Goal: Information Seeking & Learning: Learn about a topic

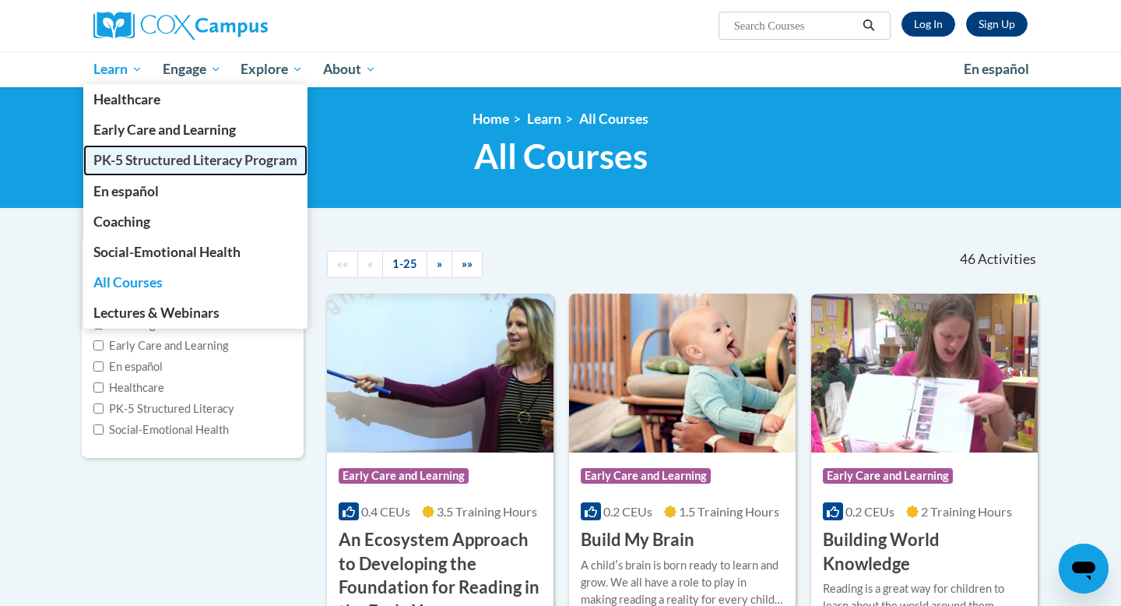
click at [154, 162] on span "PK-5 Structured Literacy Program" at bounding box center [195, 160] width 204 height 16
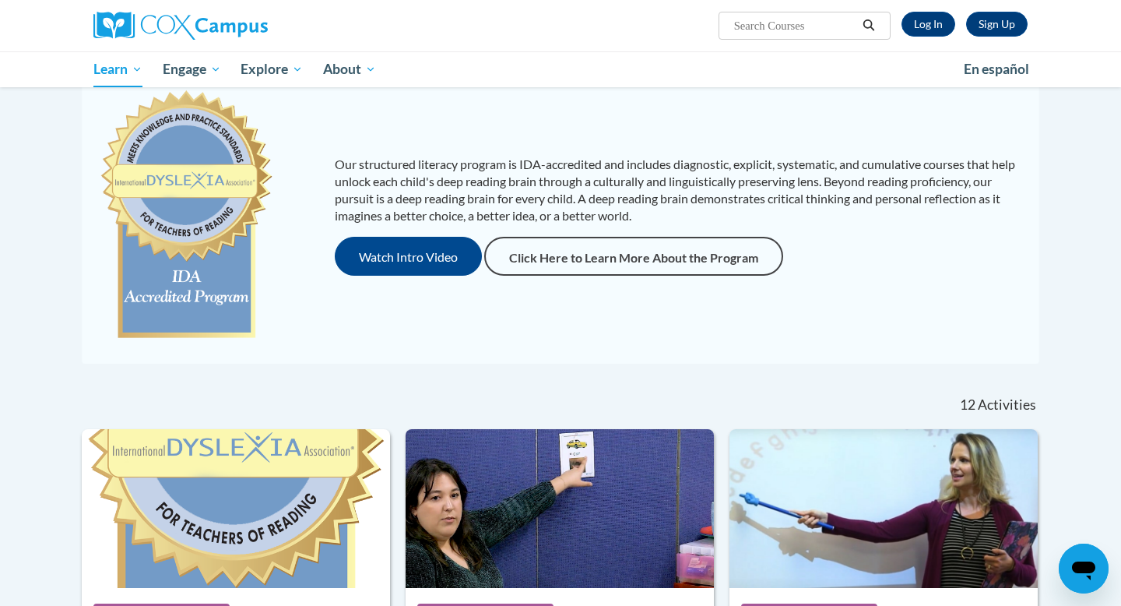
scroll to position [586, 0]
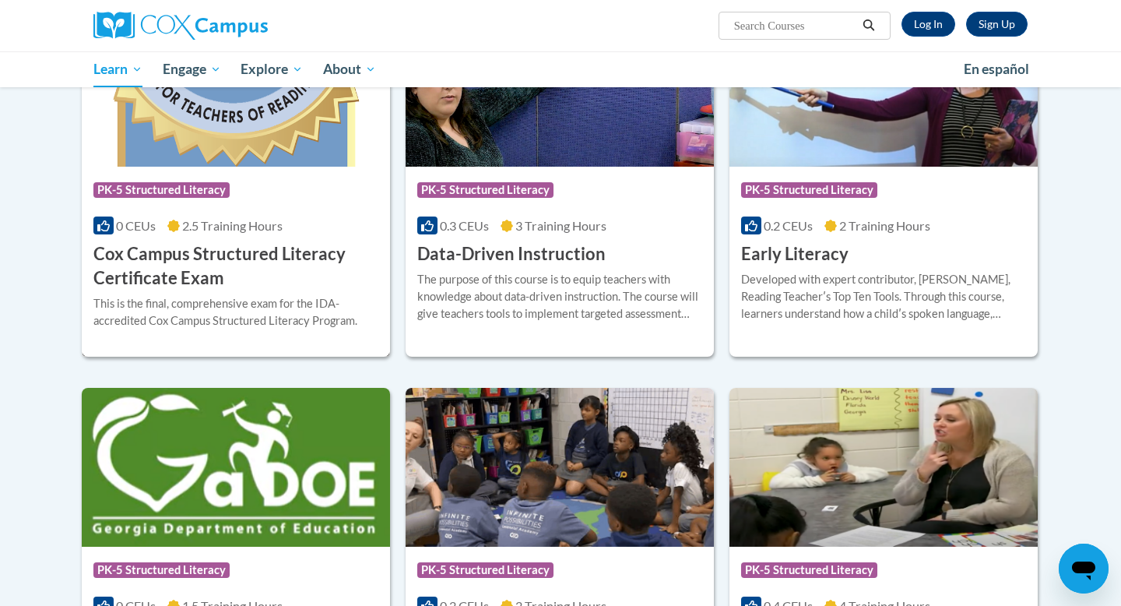
click at [335, 261] on h3 "Cox Campus Structured Literacy Certificate Exam" at bounding box center [235, 266] width 285 height 48
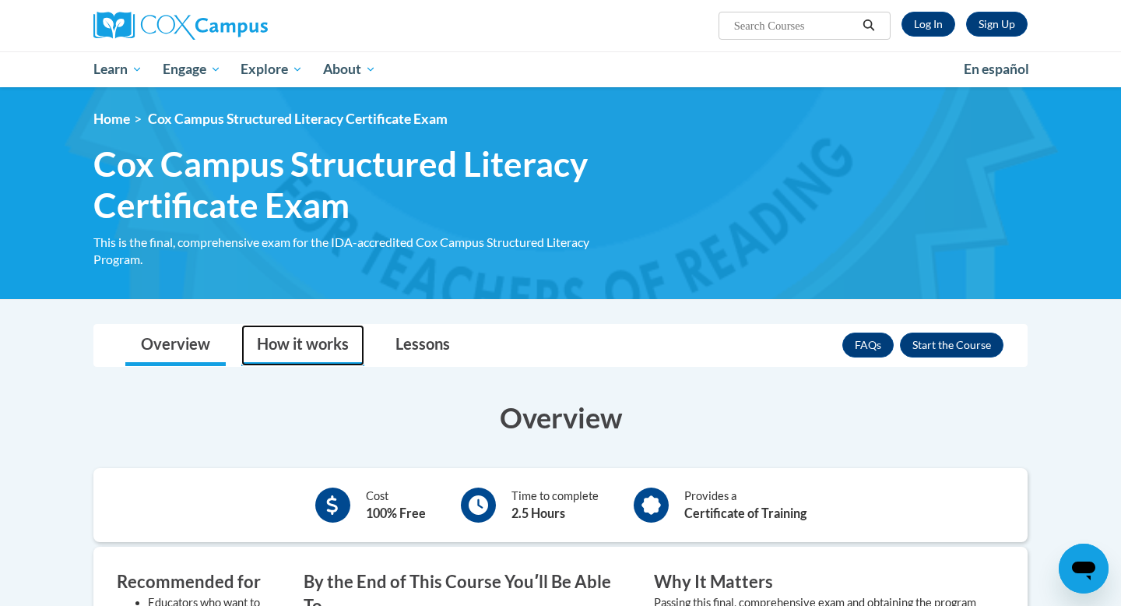
click at [288, 336] on link "How it works" at bounding box center [302, 345] width 123 height 41
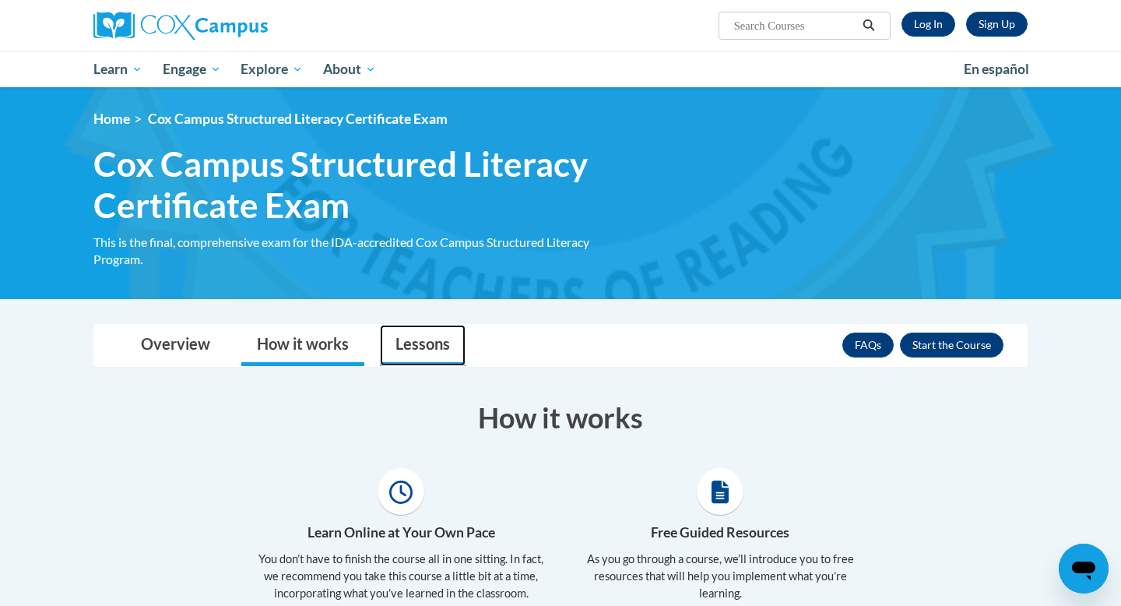
click at [401, 341] on link "Lessons" at bounding box center [423, 345] width 86 height 41
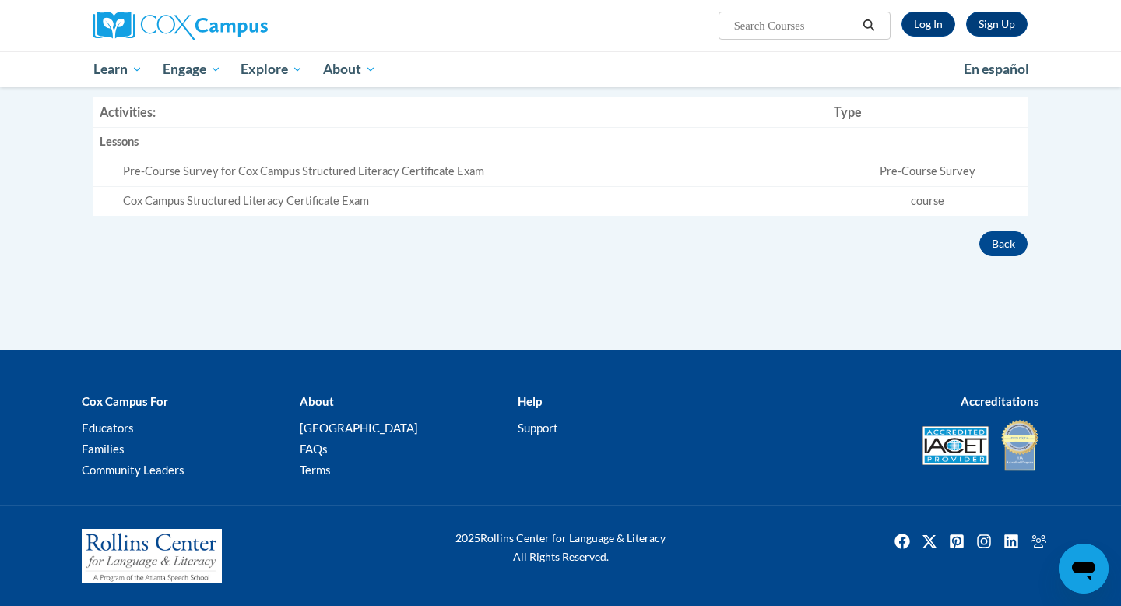
scroll to position [59, 0]
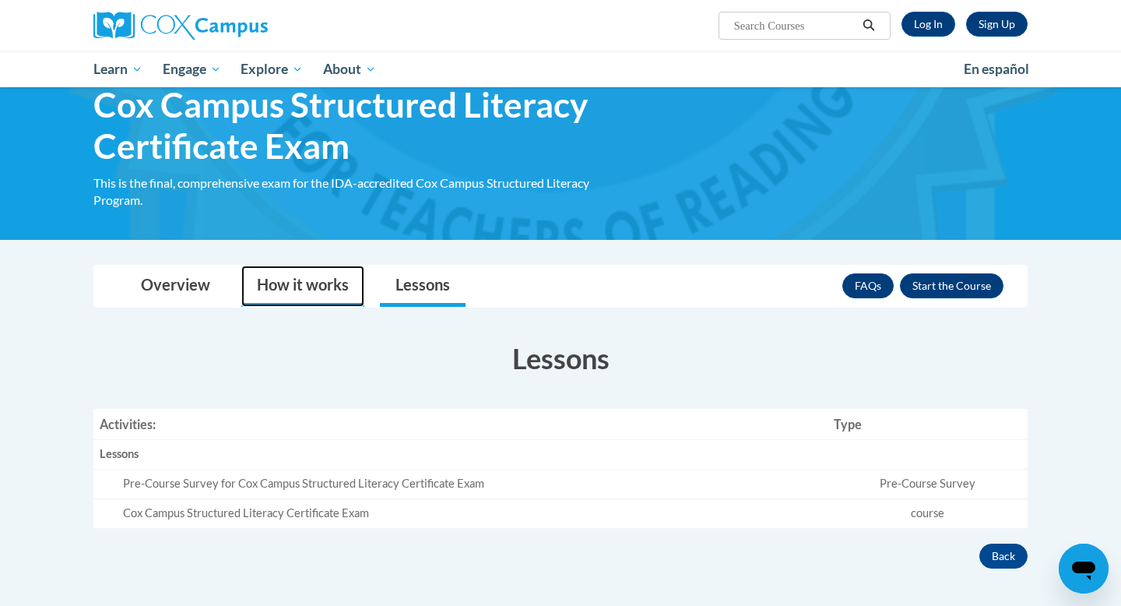
click at [260, 281] on link "How it works" at bounding box center [302, 286] width 123 height 41
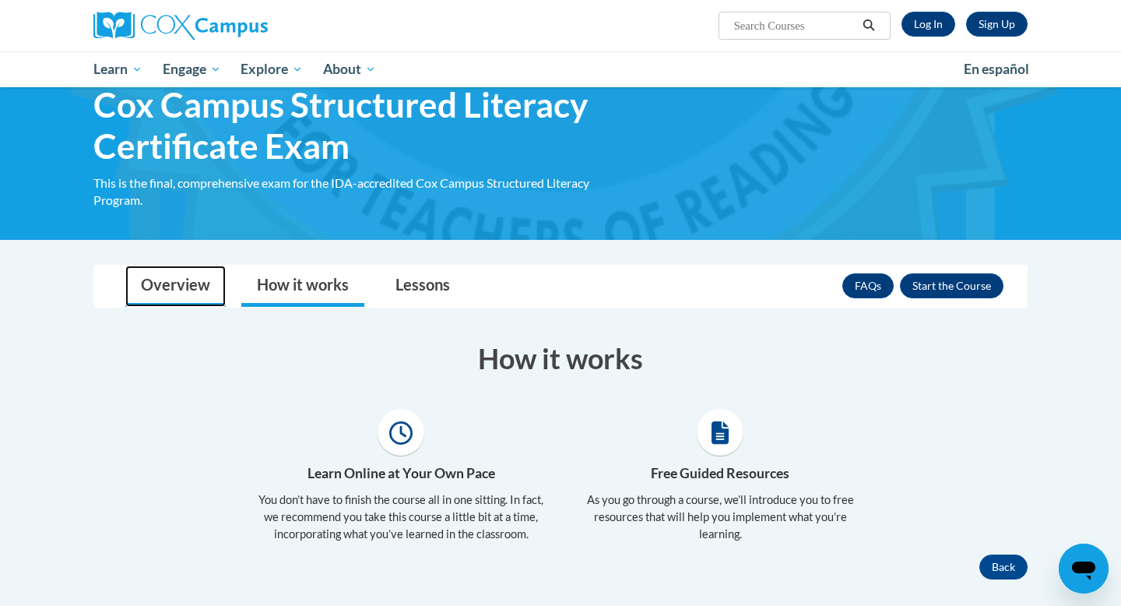
click at [171, 282] on link "Overview" at bounding box center [175, 286] width 100 height 41
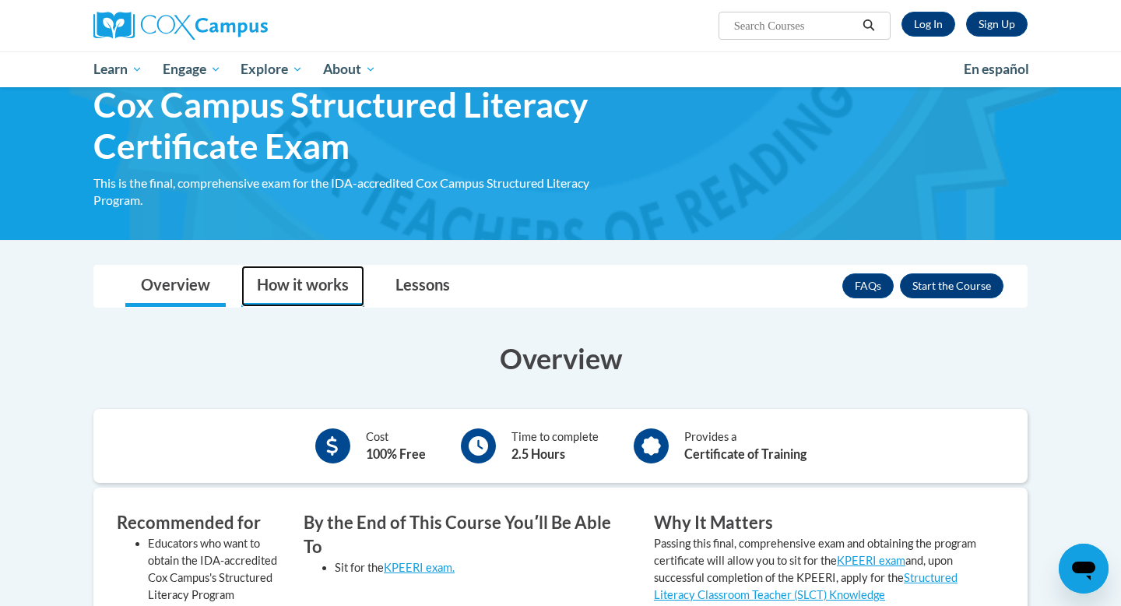
click at [277, 290] on link "How it works" at bounding box center [302, 286] width 123 height 41
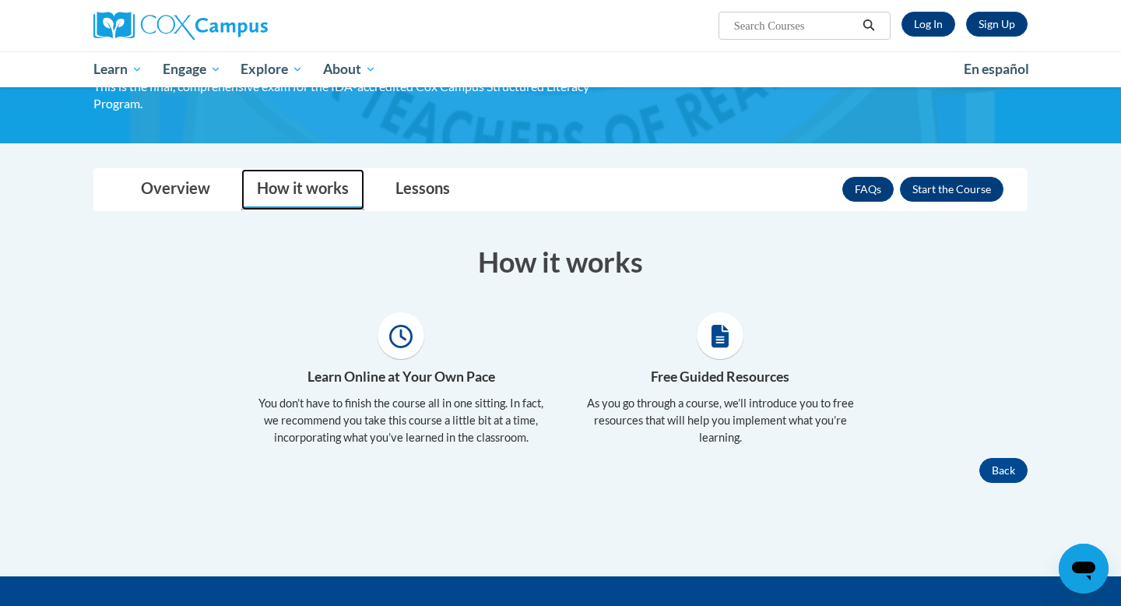
scroll to position [157, 0]
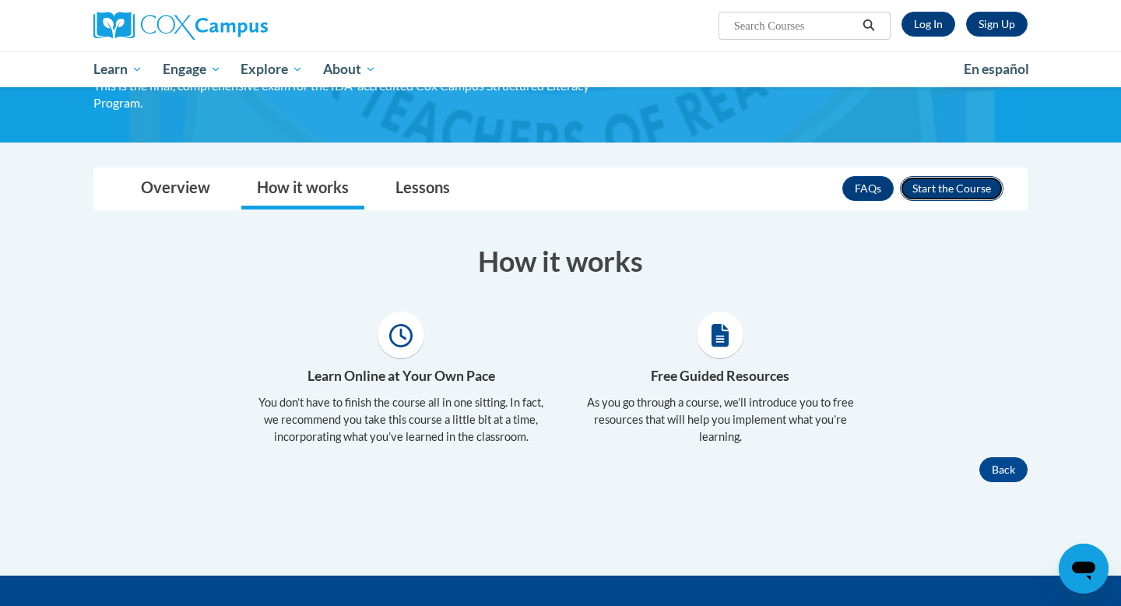
click at [963, 186] on button "Enroll" at bounding box center [952, 188] width 104 height 25
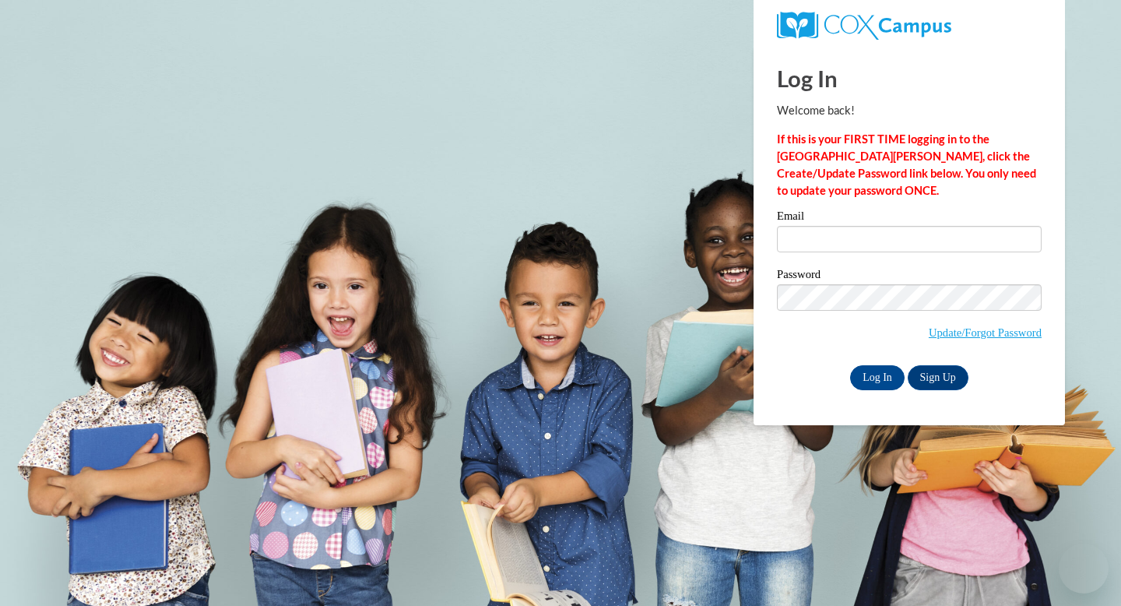
click at [858, 234] on input "Email" at bounding box center [909, 239] width 265 height 26
type input "torresga@wauwatosa.k12.wi.us"
click at [879, 385] on input "Log In" at bounding box center [877, 377] width 55 height 25
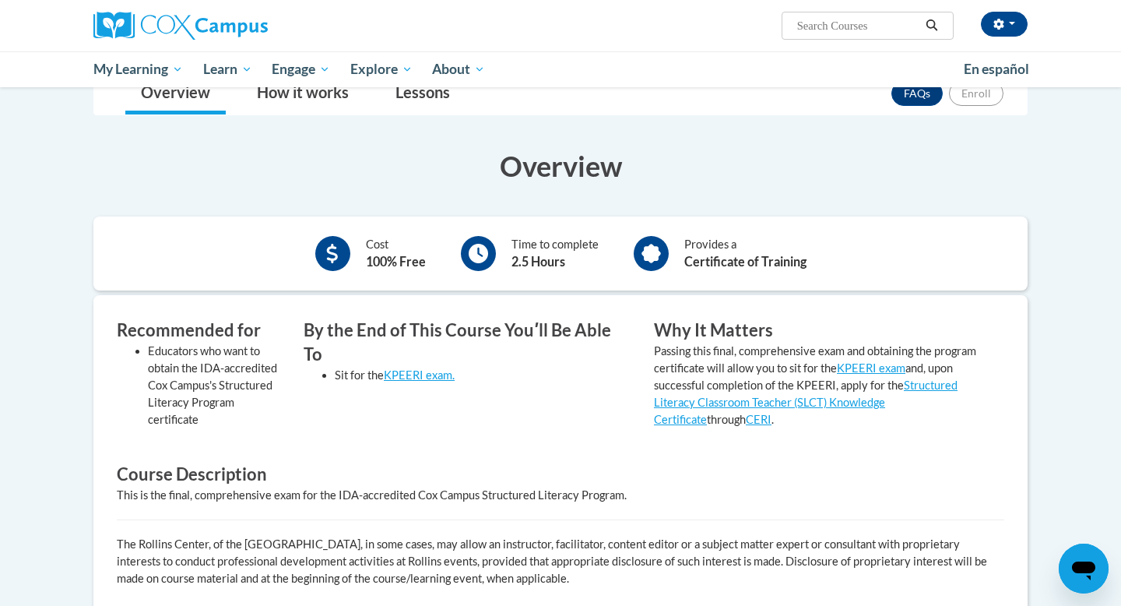
scroll to position [140, 0]
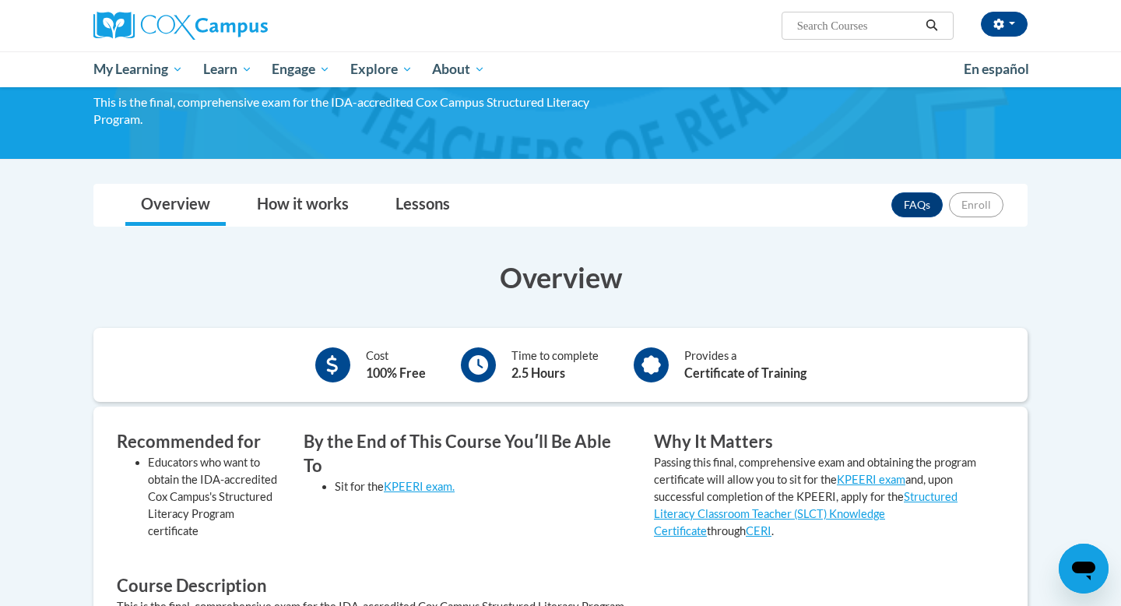
click at [324, 177] on body "Gabriela Torres (America/Chicago UTC-05:00) My Profile Inbox My Transcripts Log…" at bounding box center [560, 498] width 1121 height 1277
click at [329, 207] on link "How it works" at bounding box center [302, 205] width 123 height 41
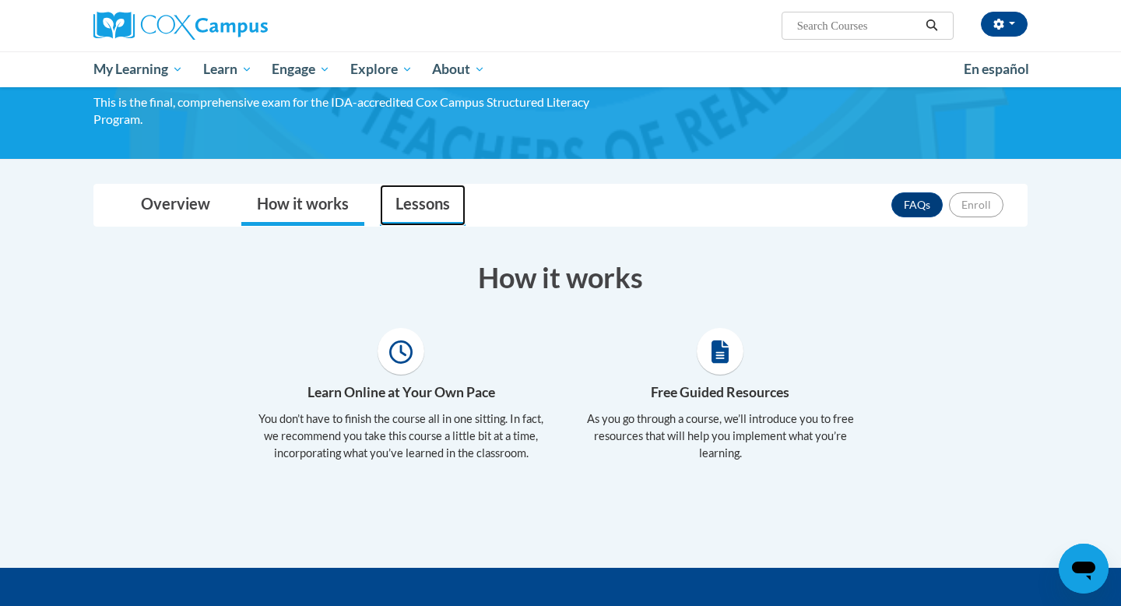
click at [399, 205] on link "Lessons" at bounding box center [423, 205] width 86 height 41
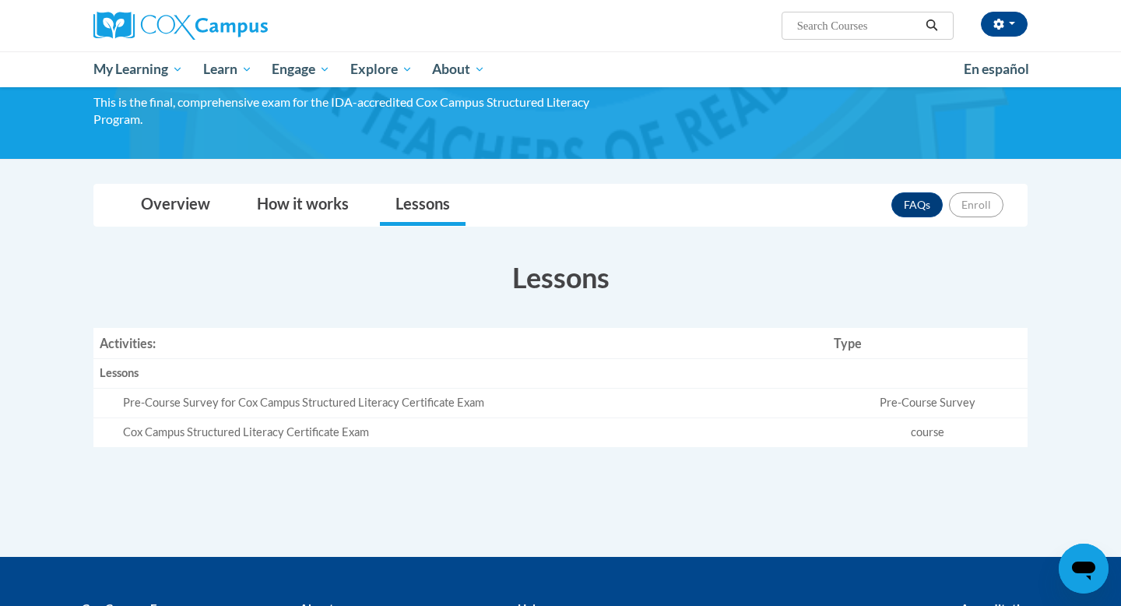
click at [309, 178] on body "Gabriela Torres (America/Chicago UTC-05:00) My Profile Inbox My Transcripts Log…" at bounding box center [560, 337] width 1121 height 954
click at [309, 194] on link "How it works" at bounding box center [302, 205] width 123 height 41
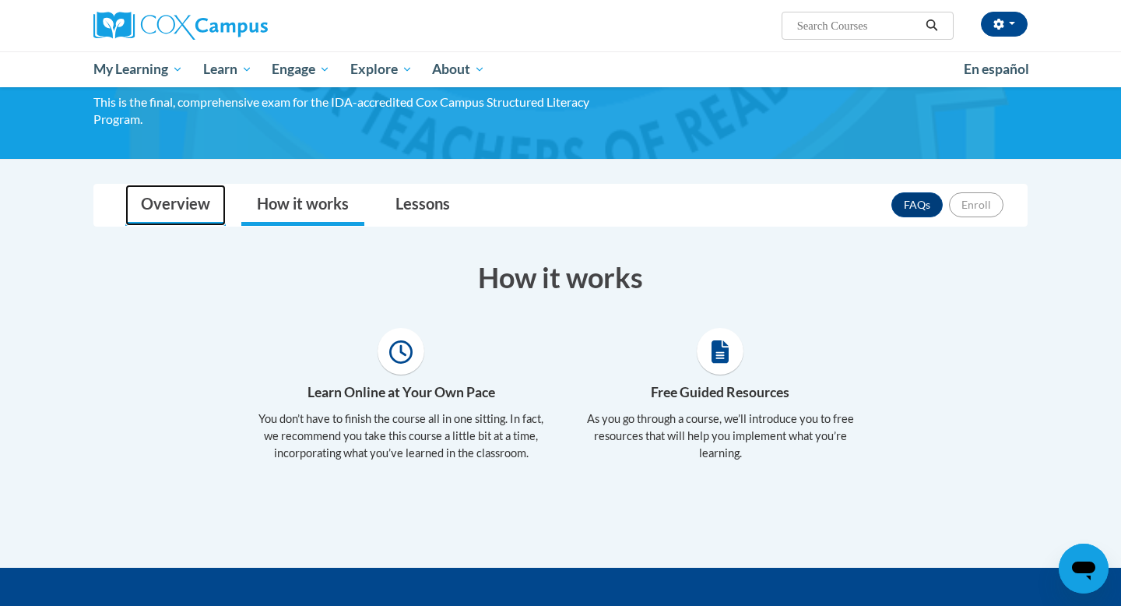
click at [201, 210] on link "Overview" at bounding box center [175, 205] width 100 height 41
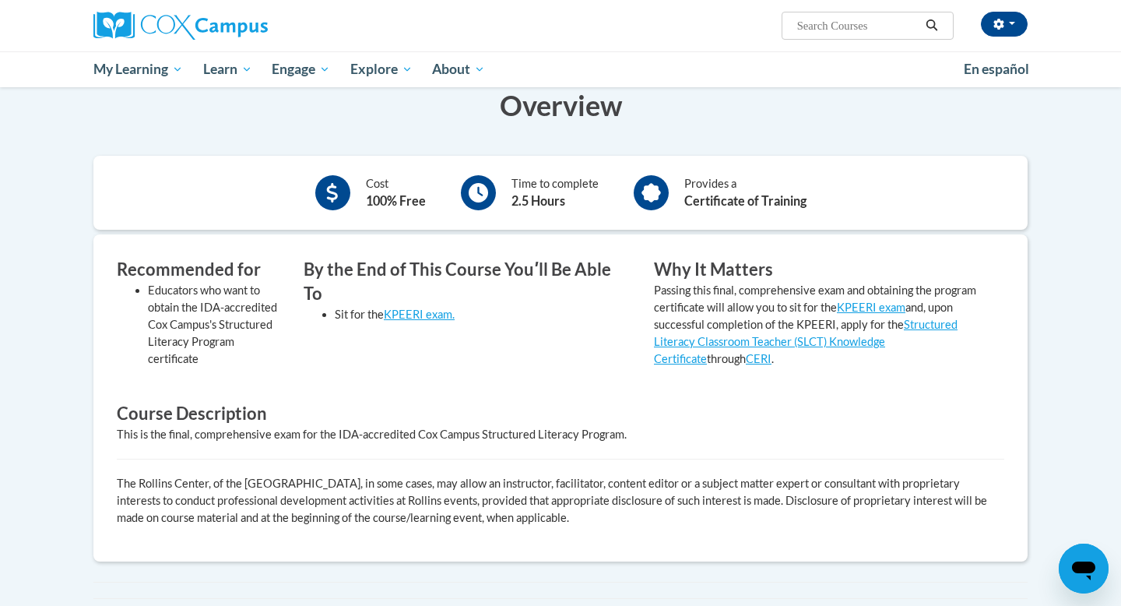
scroll to position [0, 0]
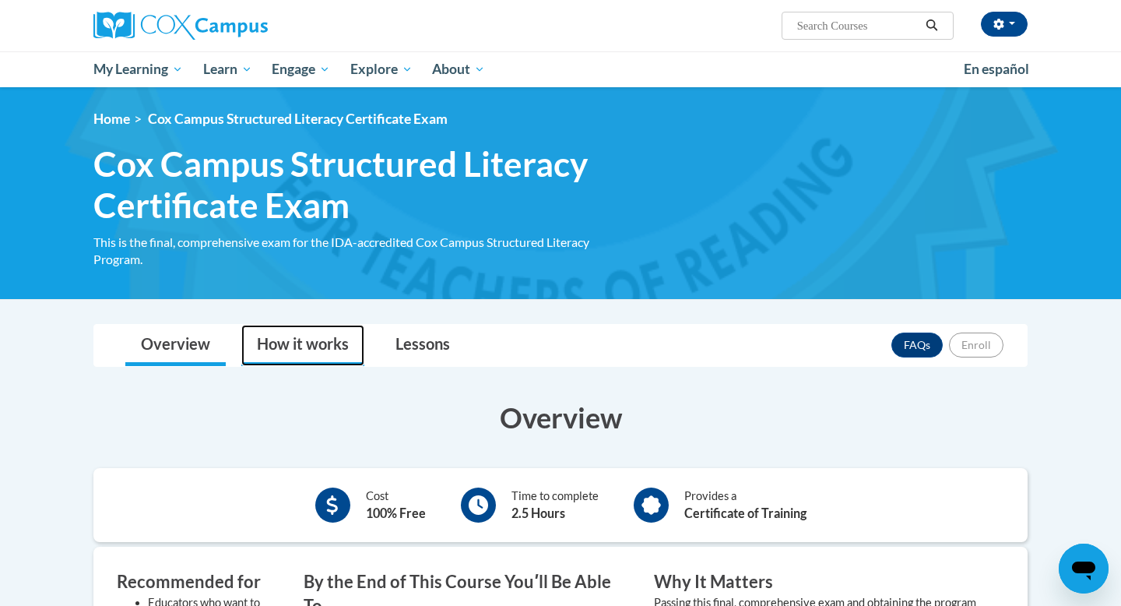
click at [304, 346] on link "How it works" at bounding box center [302, 345] width 123 height 41
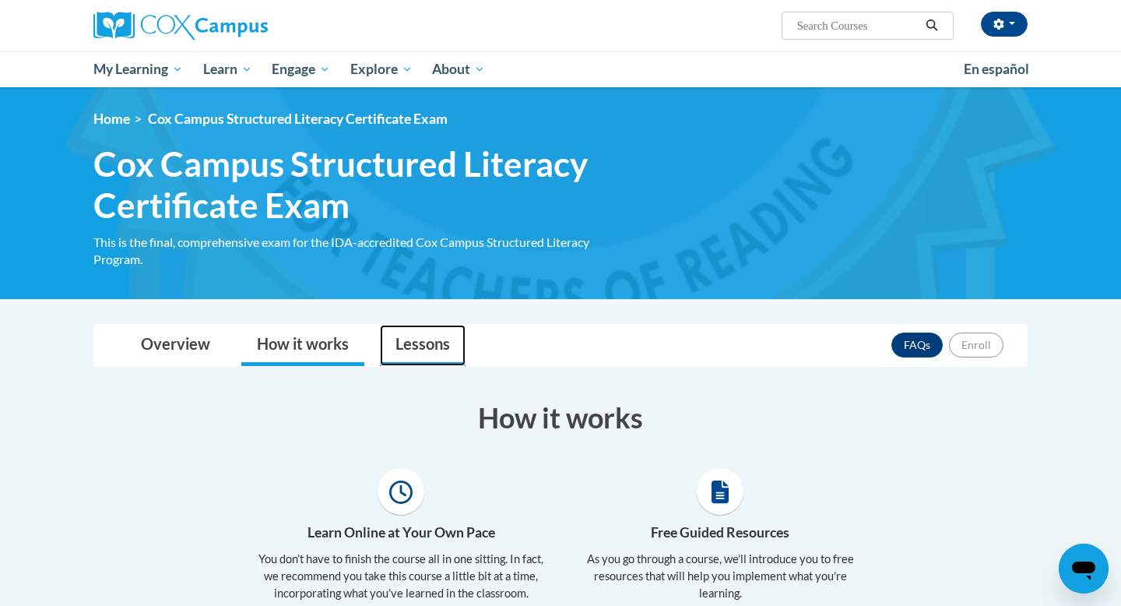
click at [449, 351] on link "Lessons" at bounding box center [423, 345] width 86 height 41
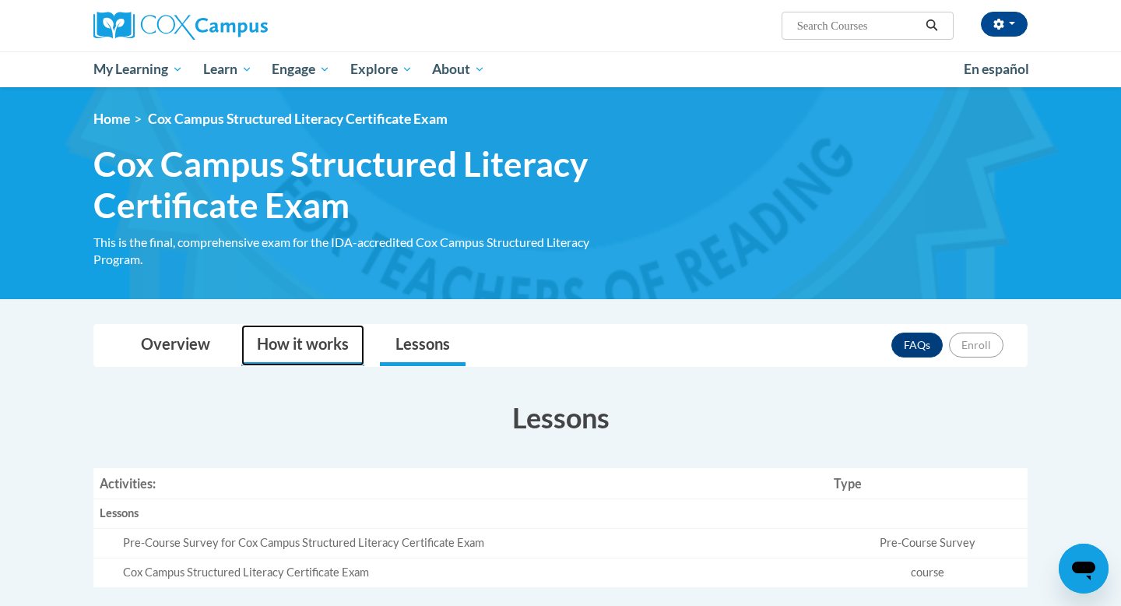
click at [318, 347] on link "How it works" at bounding box center [302, 345] width 123 height 41
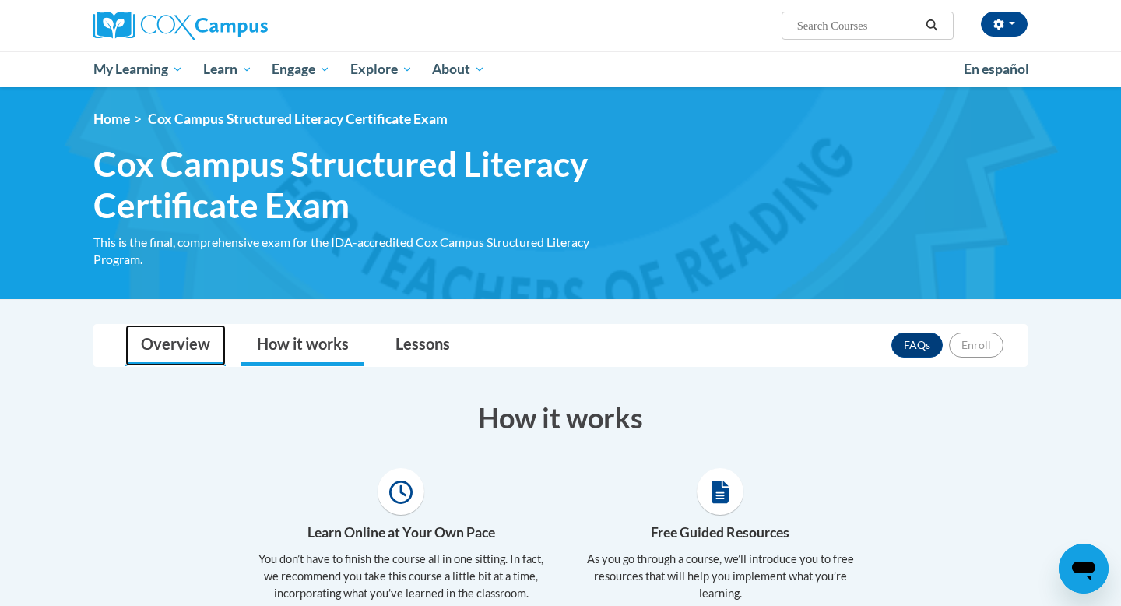
click at [206, 343] on link "Overview" at bounding box center [175, 345] width 100 height 41
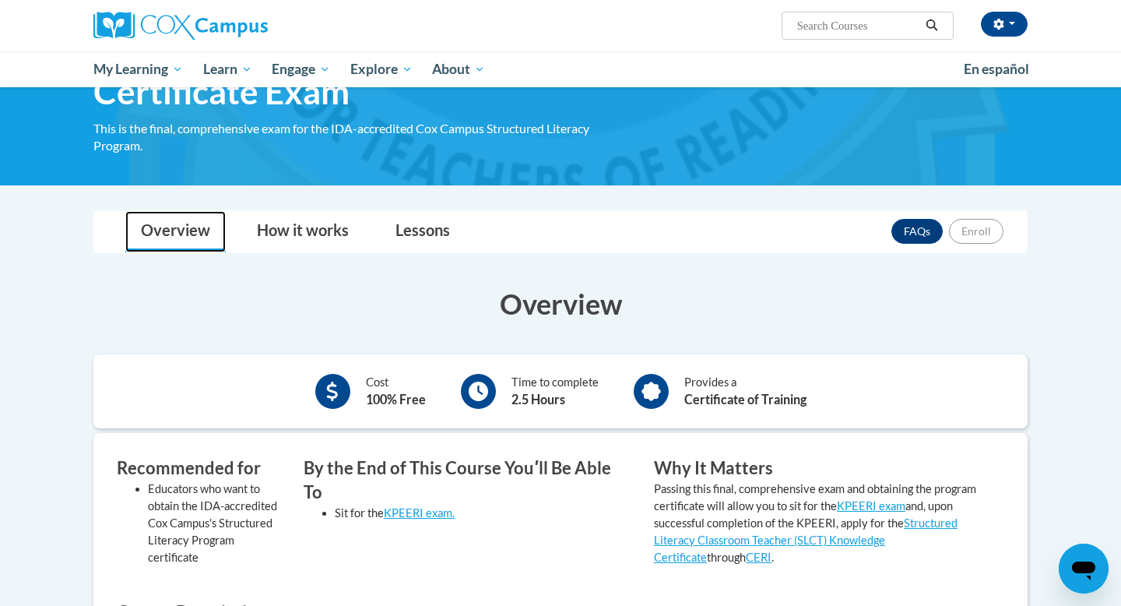
scroll to position [30, 0]
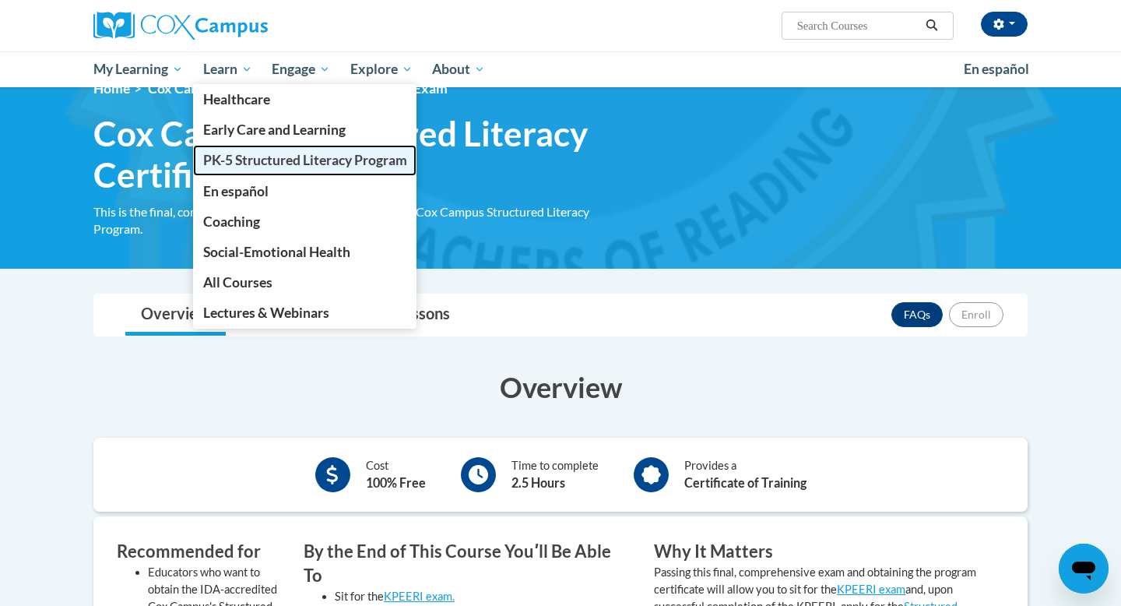
click at [231, 160] on span "PK-5 Structured Literacy Program" at bounding box center [305, 160] width 204 height 16
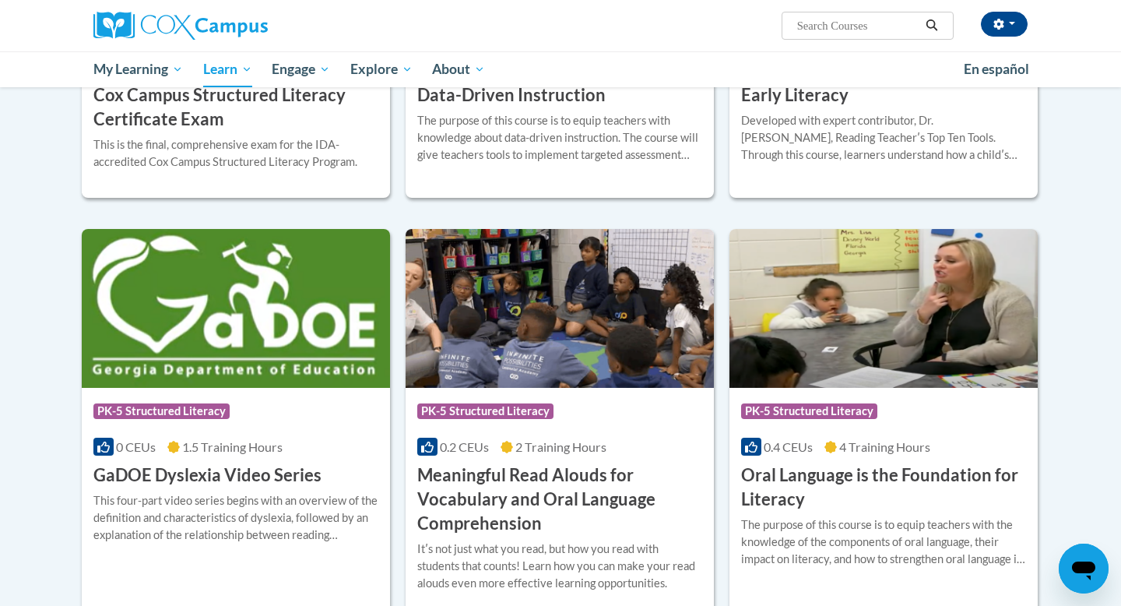
scroll to position [558, 0]
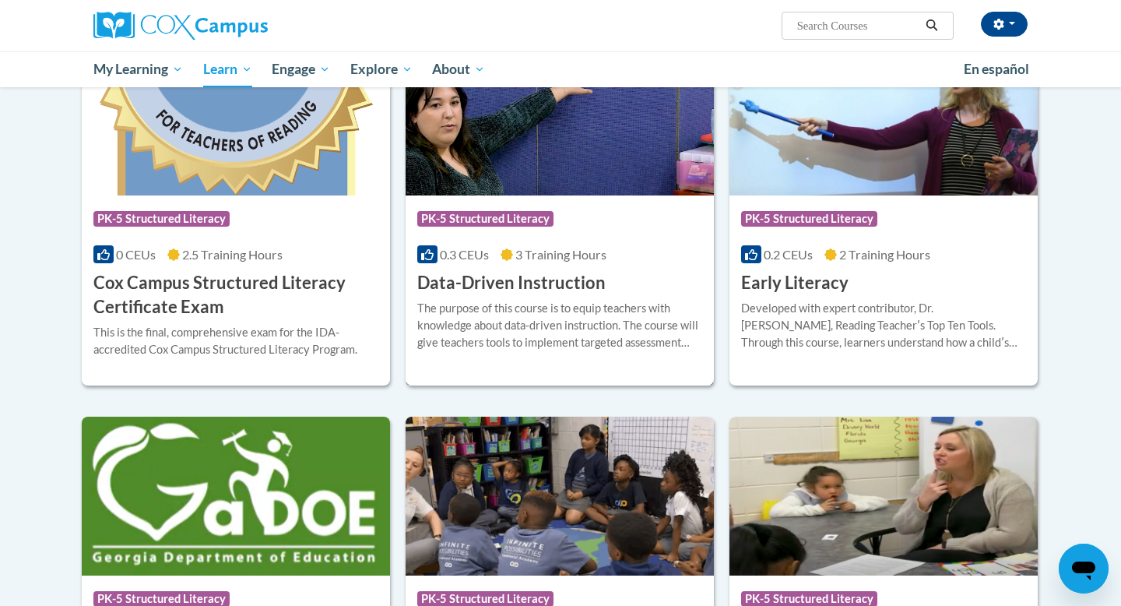
click at [514, 280] on h3 "Data-Driven Instruction" at bounding box center [511, 283] width 188 height 24
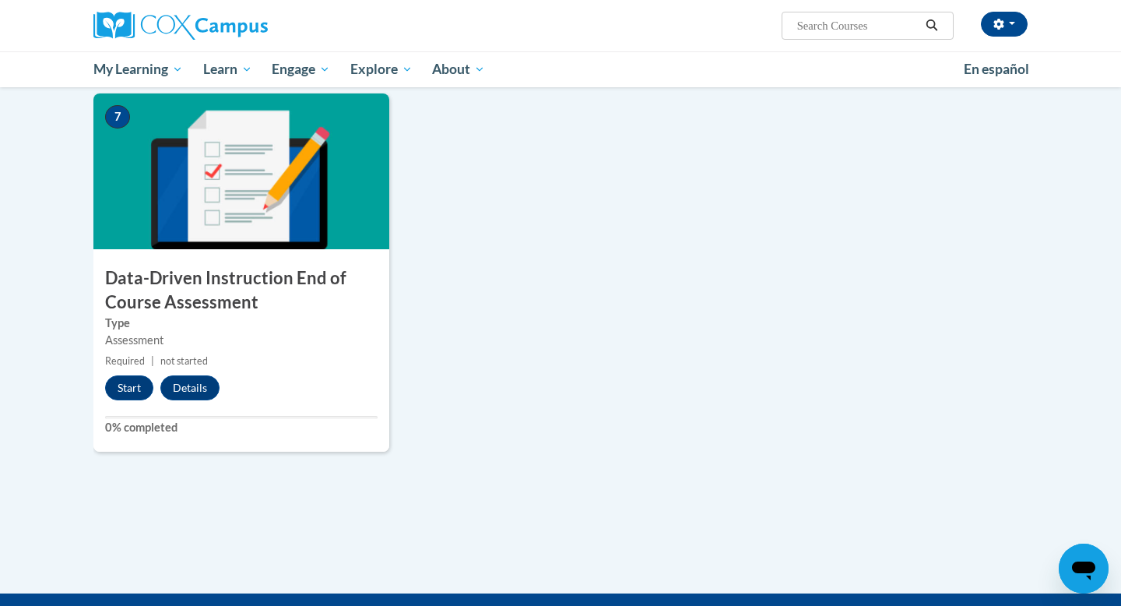
scroll to position [1105, 0]
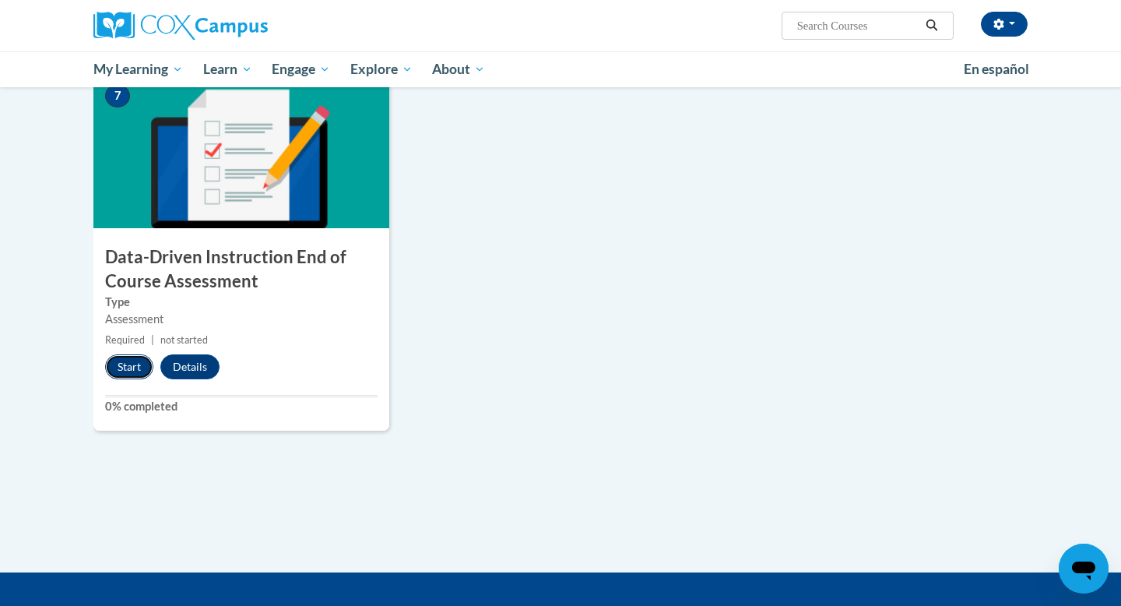
click at [128, 367] on button "Start" at bounding box center [129, 366] width 48 height 25
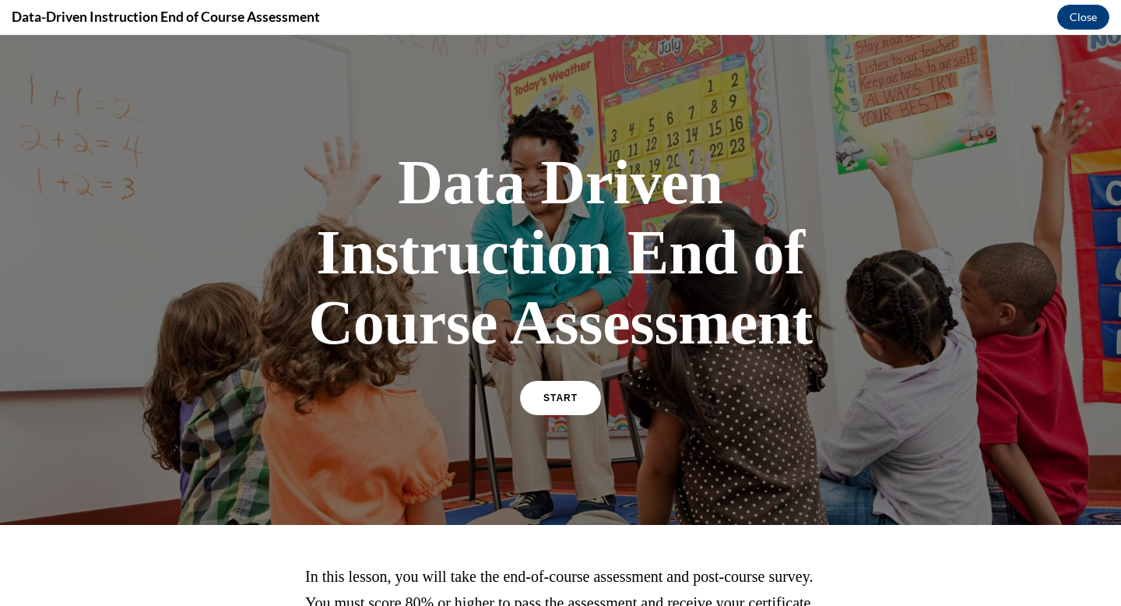
scroll to position [167, 0]
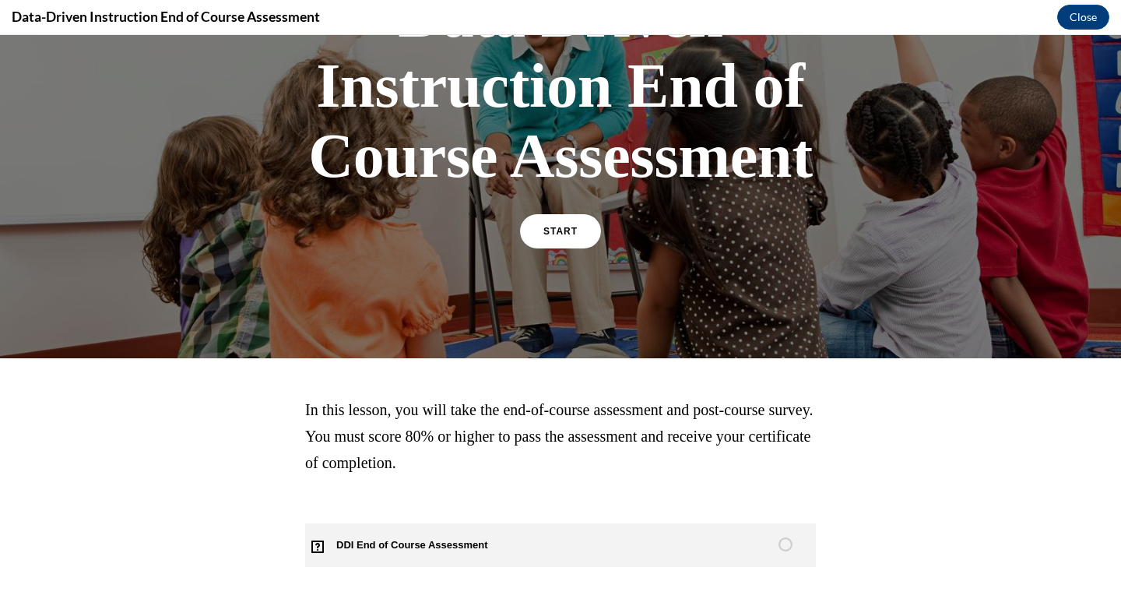
click at [364, 561] on span "DDI End of Course Assessment" at bounding box center [421, 545] width 232 height 44
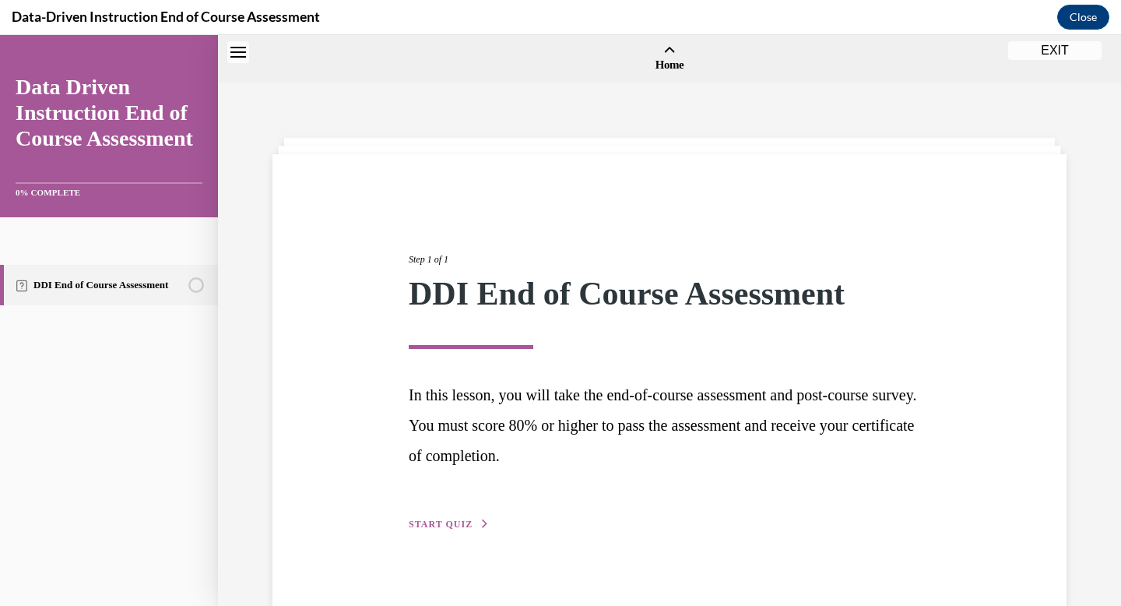
scroll to position [48, 0]
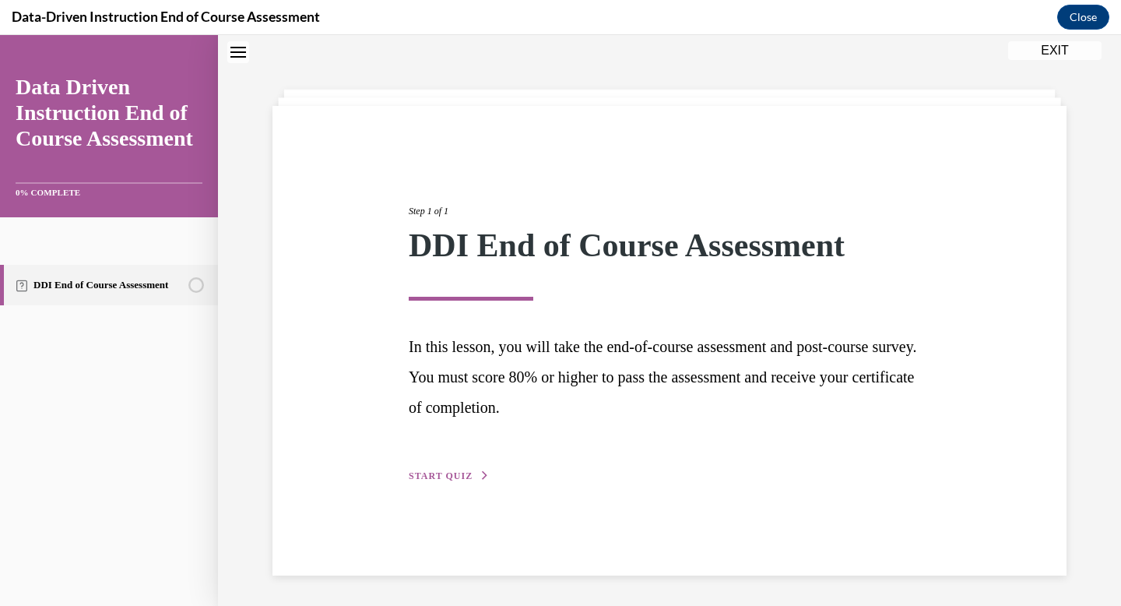
click at [477, 470] on button "START QUIZ" at bounding box center [449, 476] width 81 height 14
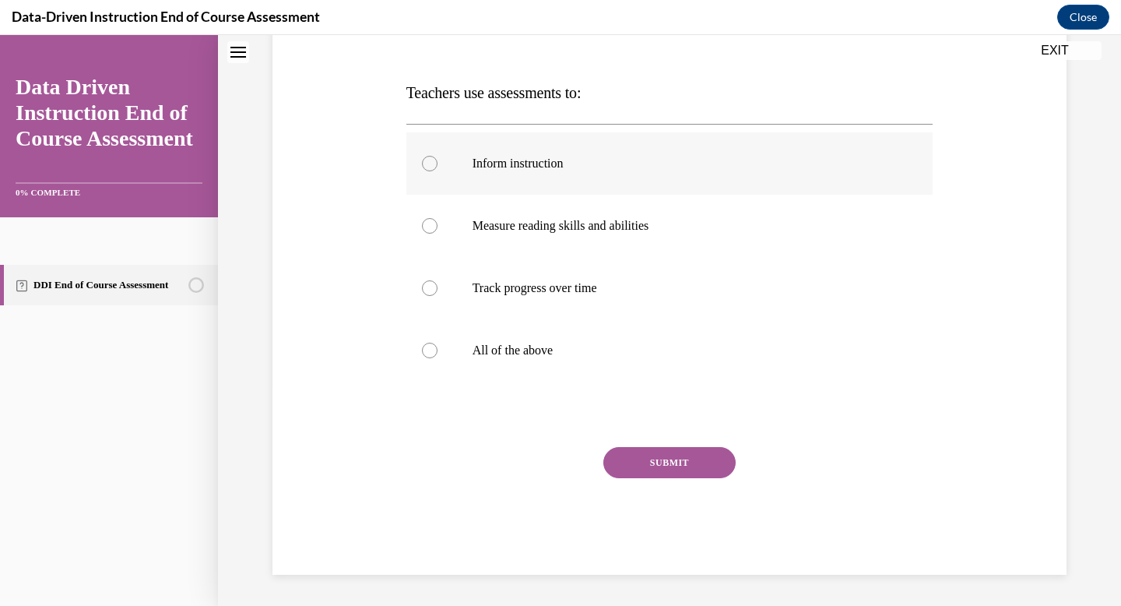
scroll to position [0, 0]
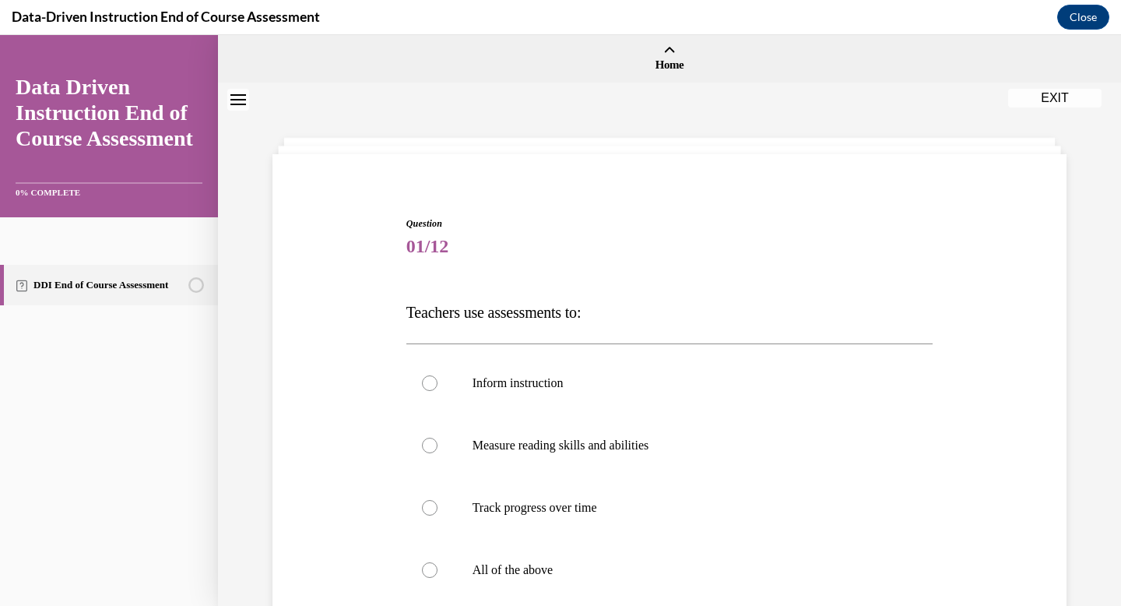
click at [223, 99] on div "EXIT" at bounding box center [238, 100] width 40 height 34
click at [230, 99] on button "Close navigation menu" at bounding box center [238, 100] width 22 height 22
